Goal: Transaction & Acquisition: Purchase product/service

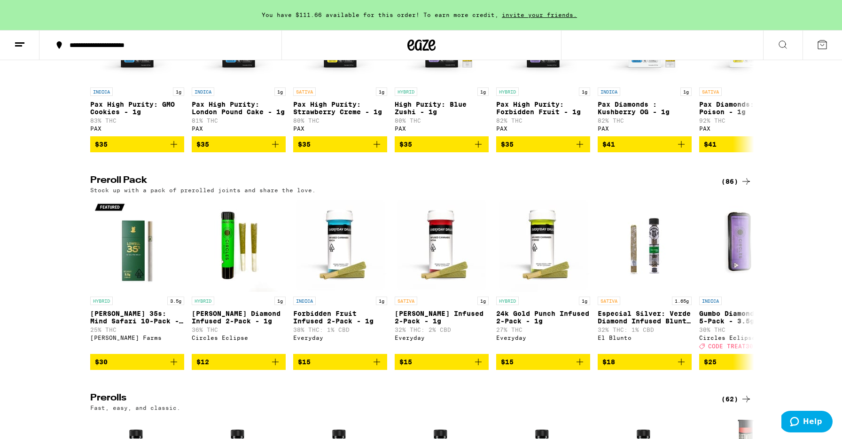
scroll to position [2207, 0]
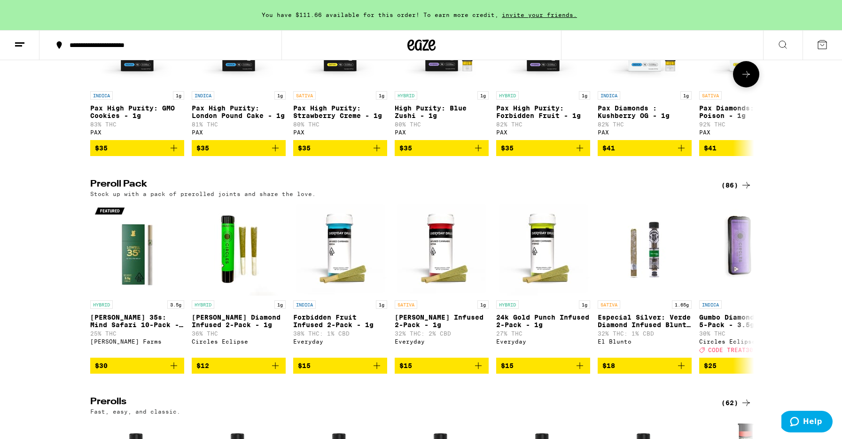
click at [749, 80] on icon at bounding box center [746, 74] width 11 height 11
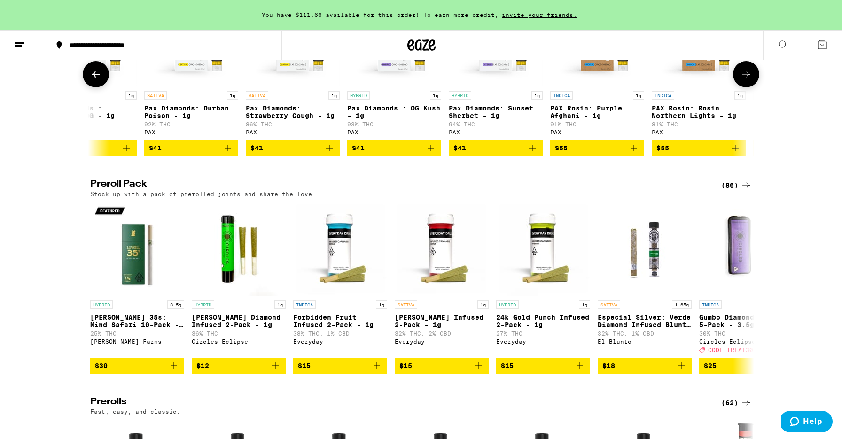
scroll to position [0, 559]
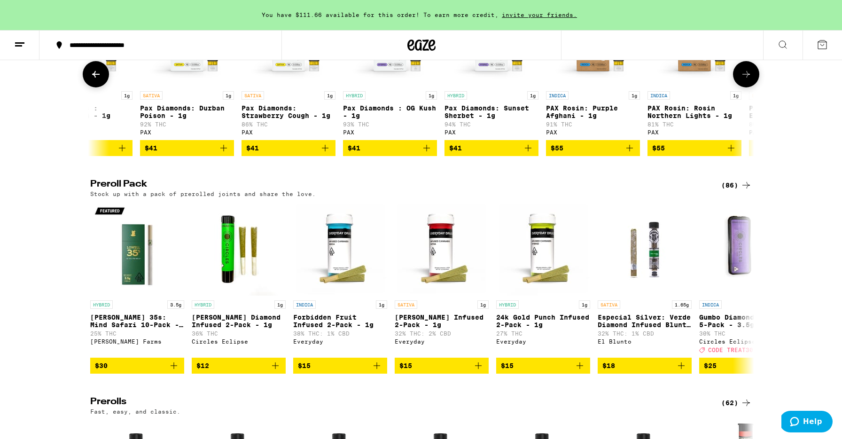
click at [751, 87] on button at bounding box center [746, 74] width 26 height 26
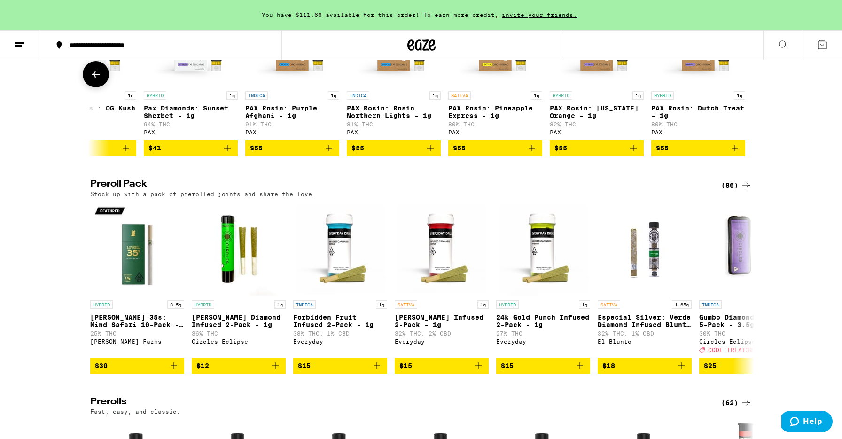
scroll to position [0, 861]
click at [437, 156] on button "$55" at bounding box center [393, 148] width 94 height 16
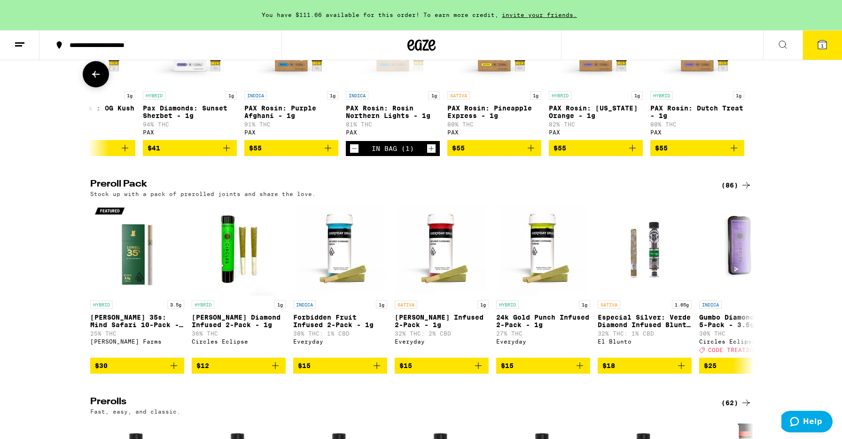
click at [330, 154] on icon "Add to bag" at bounding box center [327, 147] width 11 height 11
click at [252, 154] on icon "Decrement" at bounding box center [253, 148] width 8 height 11
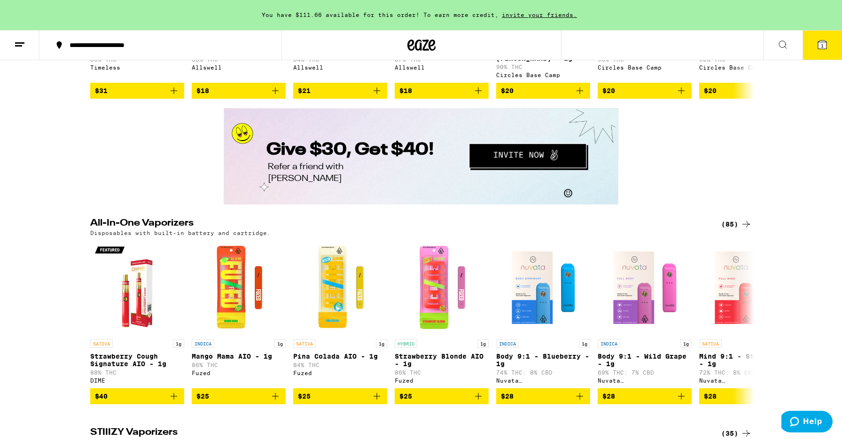
scroll to position [1604, 0]
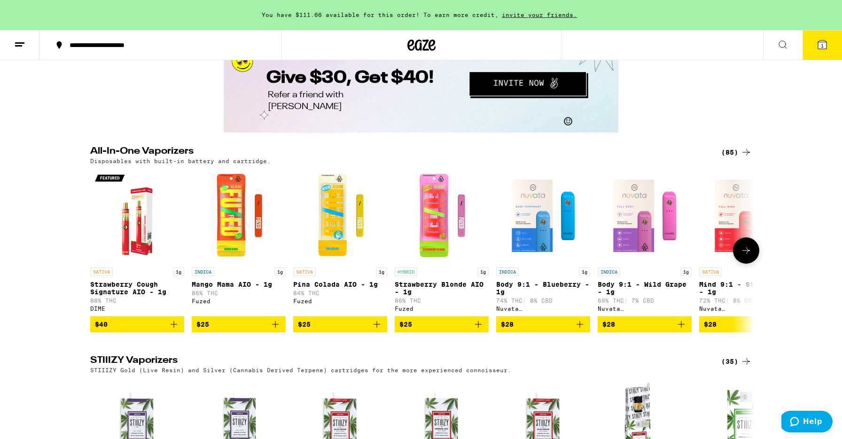
click at [687, 330] on icon "Add to bag" at bounding box center [681, 324] width 11 height 11
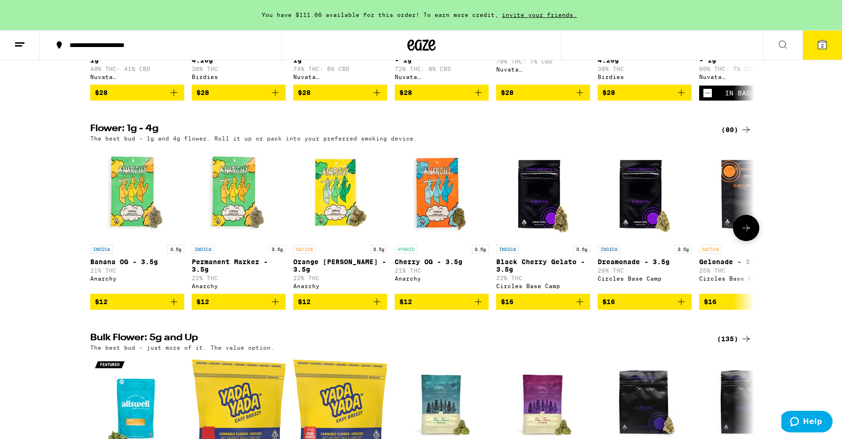
scroll to position [907, 0]
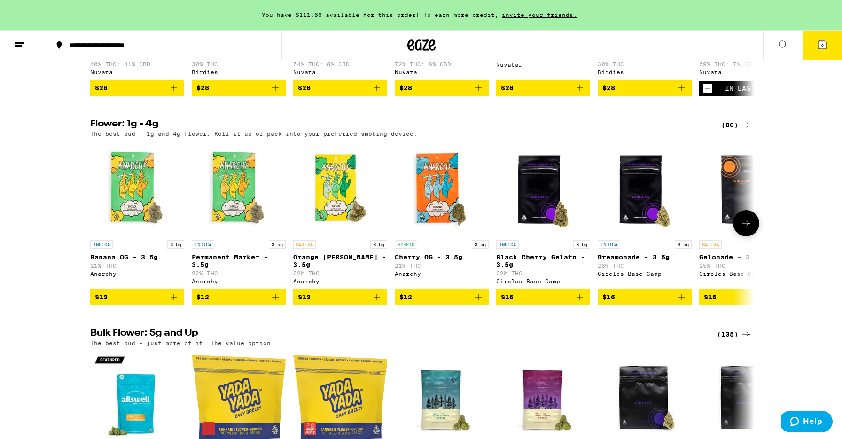
click at [747, 229] on icon at bounding box center [746, 223] width 11 height 11
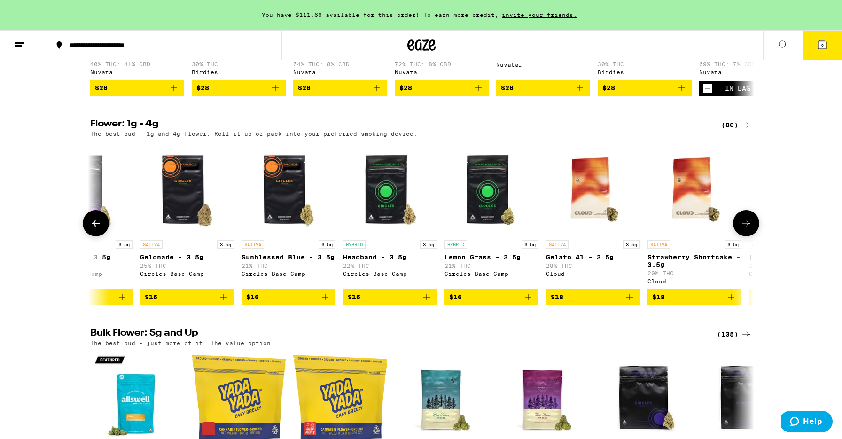
click at [747, 229] on icon at bounding box center [746, 223] width 11 height 11
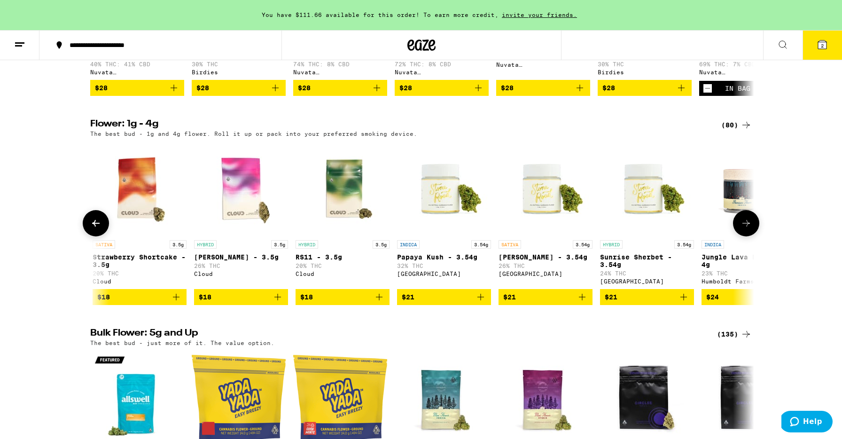
scroll to position [0, 1119]
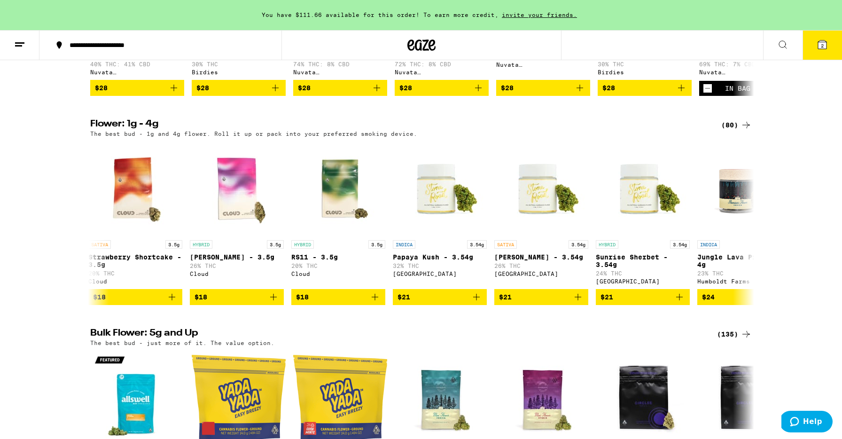
click at [748, 131] on icon at bounding box center [746, 124] width 11 height 11
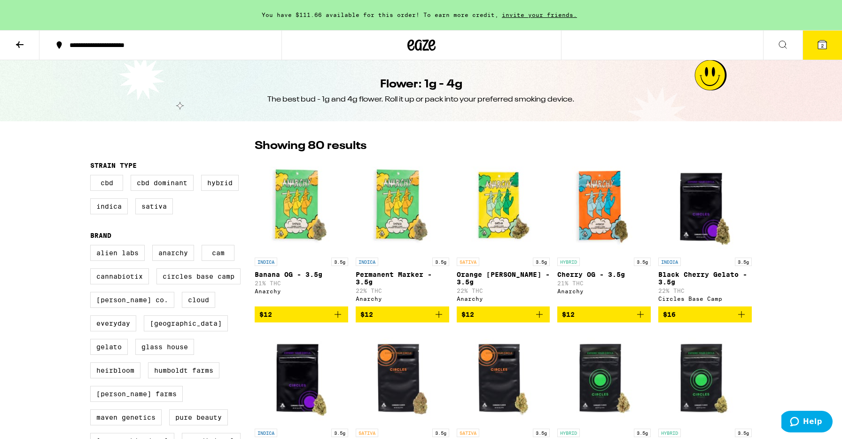
click at [643, 319] on icon "Add to bag" at bounding box center [640, 314] width 11 height 11
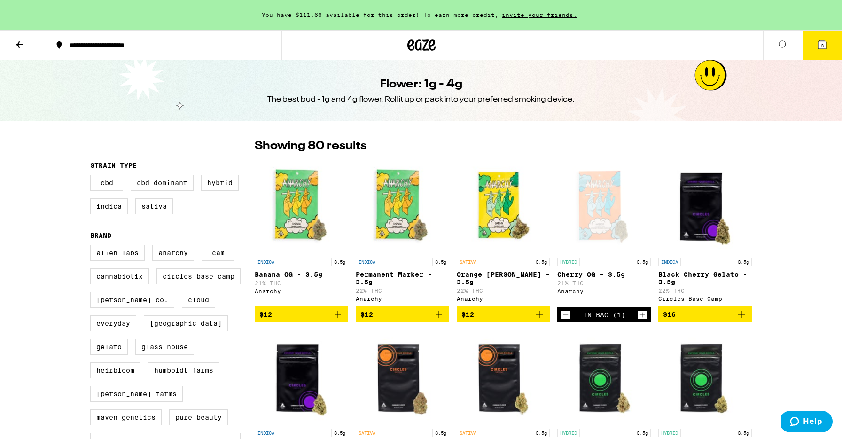
click at [811, 46] on button "3" at bounding box center [822, 45] width 39 height 29
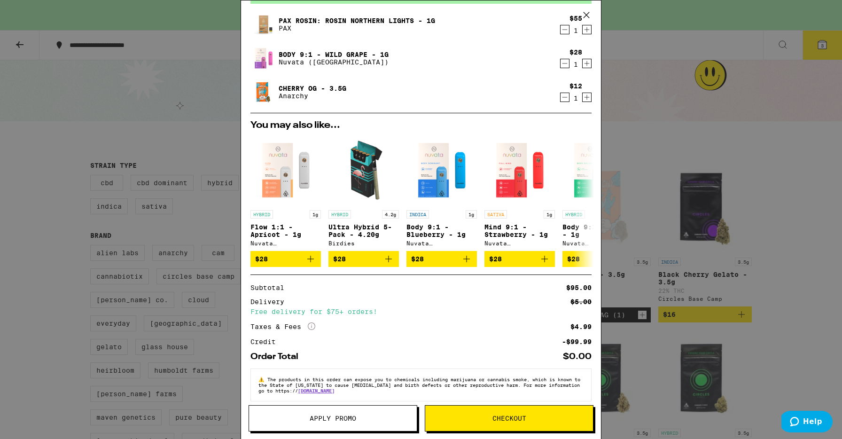
scroll to position [65, 0]
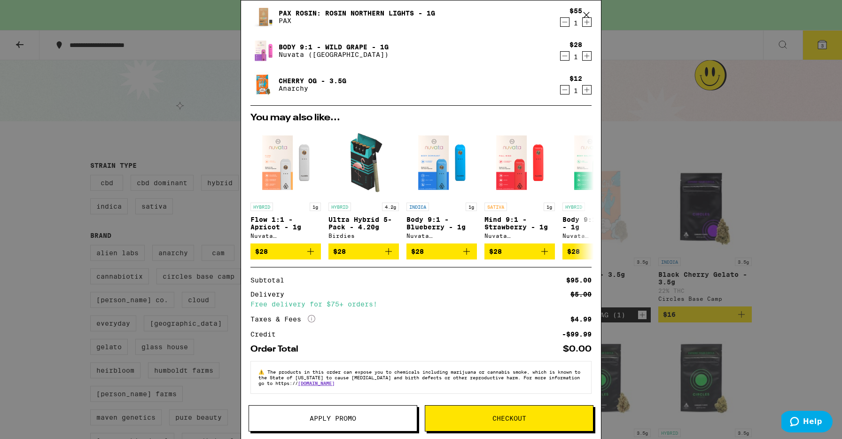
click at [757, 312] on div "Your Cart You have $111.66 available for this order! To earn more credit, invit…" at bounding box center [421, 219] width 842 height 439
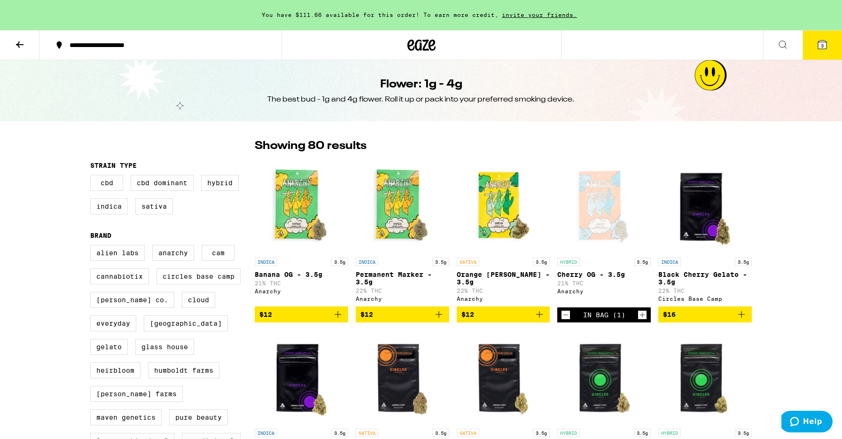
click at [776, 41] on button at bounding box center [782, 46] width 39 height 30
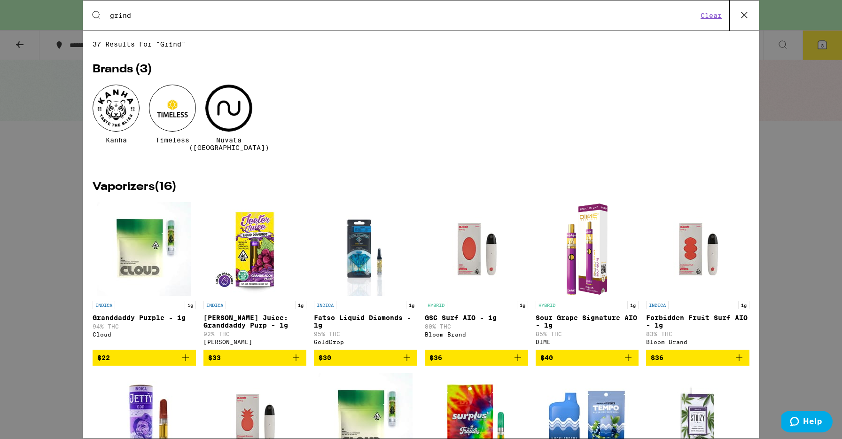
type input "grind"
click at [809, 212] on div "Search for Products grind Clear 37 results for "grind" Brands ( 3 ) Kanha Timel…" at bounding box center [421, 219] width 842 height 439
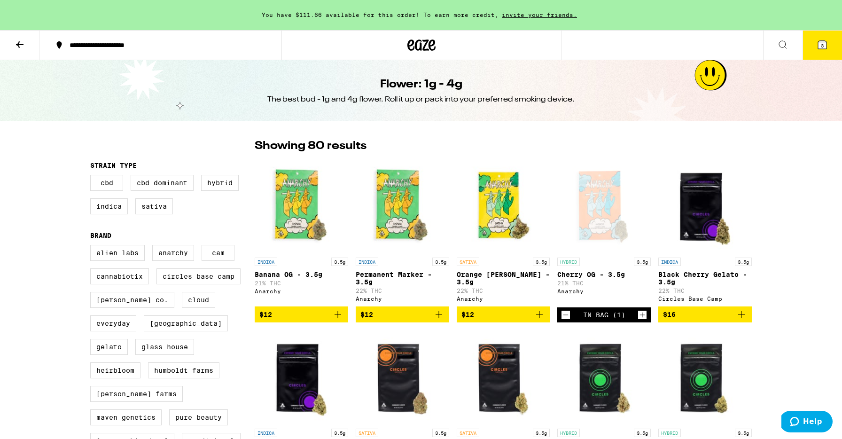
click at [817, 53] on button "3" at bounding box center [822, 45] width 39 height 29
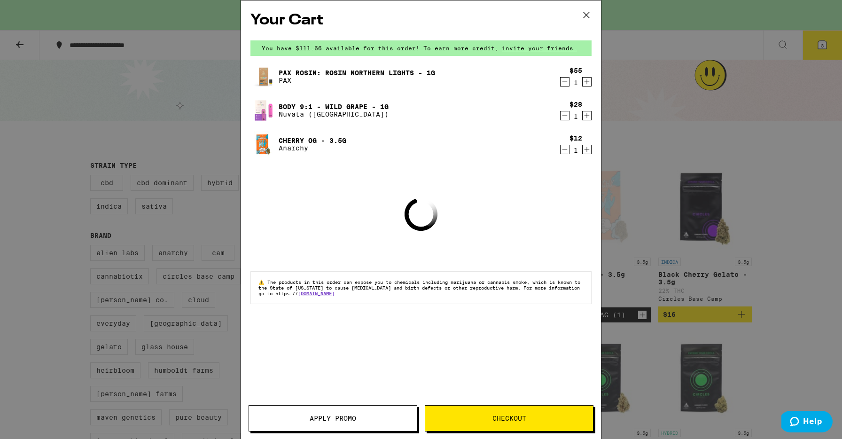
click at [524, 411] on button "Checkout" at bounding box center [509, 418] width 169 height 26
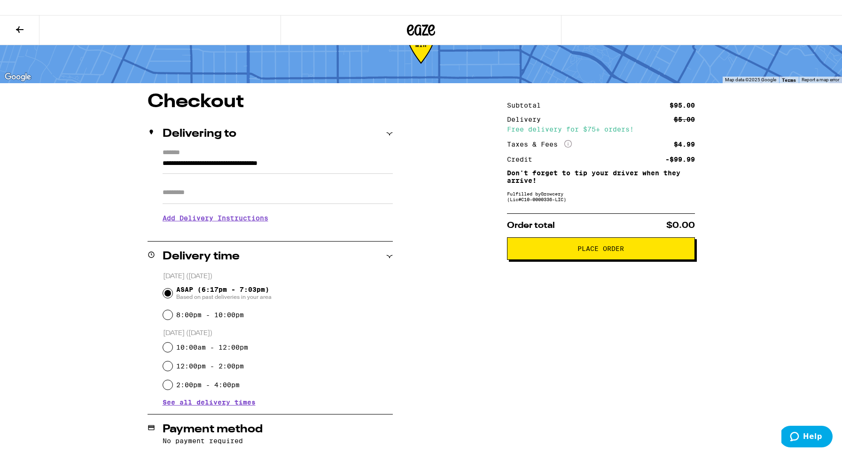
scroll to position [44, 0]
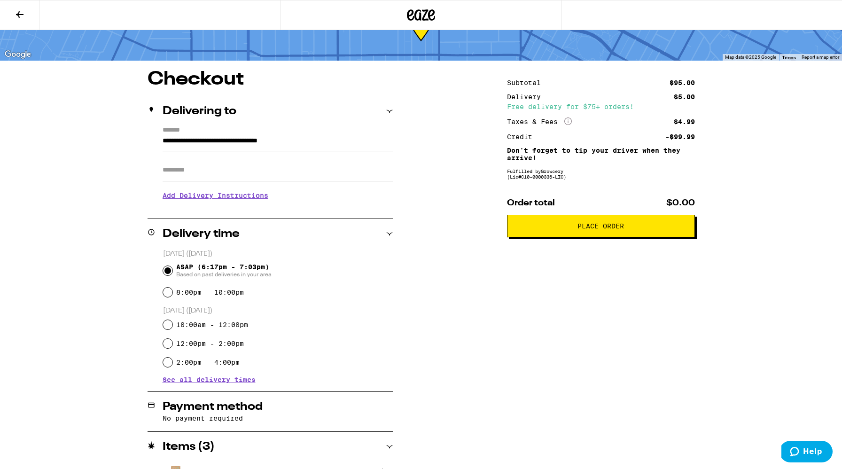
click at [568, 235] on button "Place Order" at bounding box center [601, 226] width 188 height 23
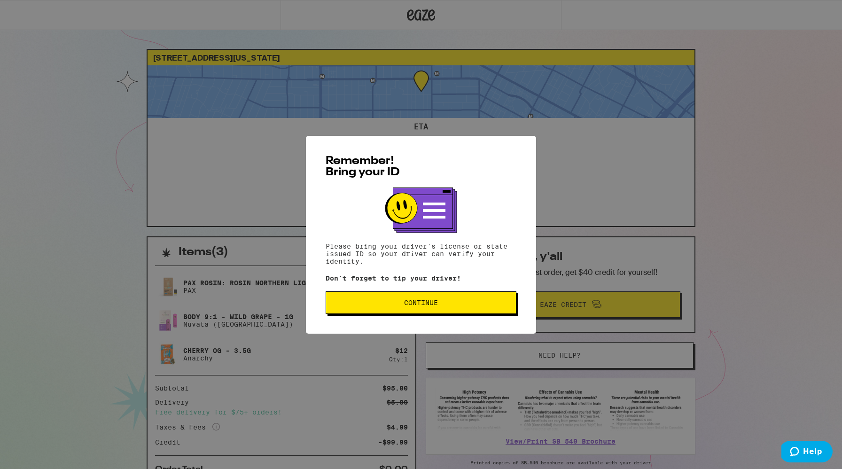
click at [469, 306] on span "Continue" at bounding box center [421, 302] width 175 height 7
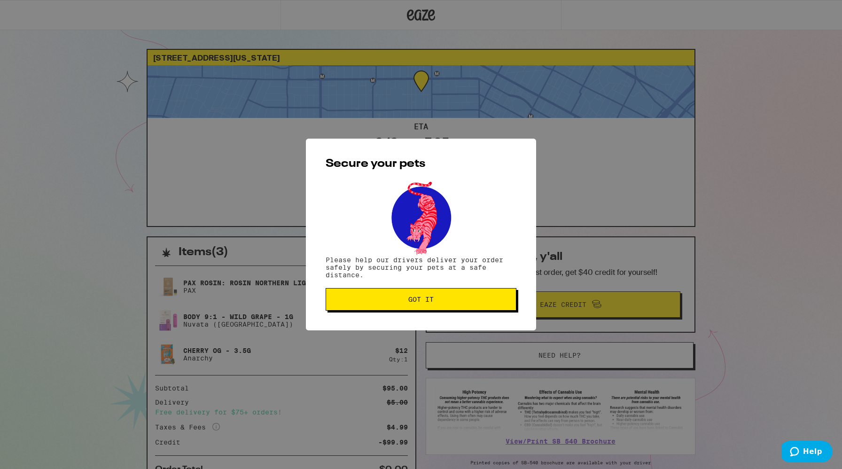
click at [469, 307] on button "Got it" at bounding box center [421, 299] width 191 height 23
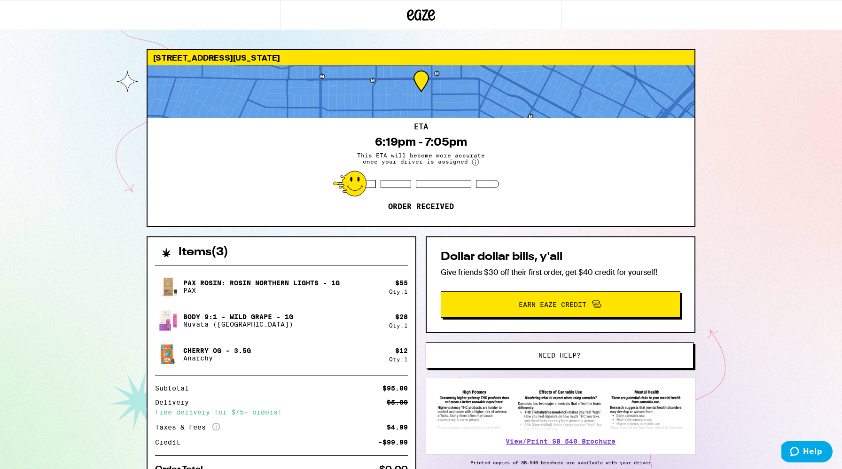
scroll to position [51, 0]
